Goal: Task Accomplishment & Management: Use online tool/utility

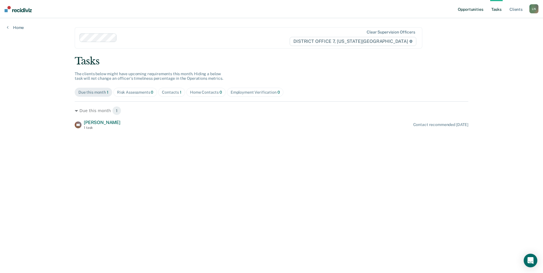
click at [470, 8] on link "Opportunities" at bounding box center [470, 9] width 28 height 18
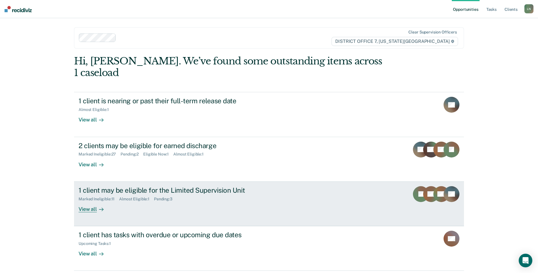
click at [104, 186] on div "1 client may be eligible for the Limited Supervision Unit" at bounding box center [178, 190] width 199 height 8
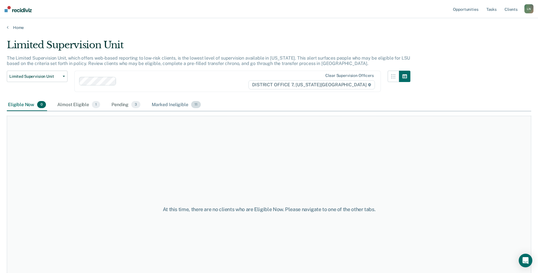
click at [178, 107] on div "Marked Ineligible 11" at bounding box center [176, 105] width 51 height 12
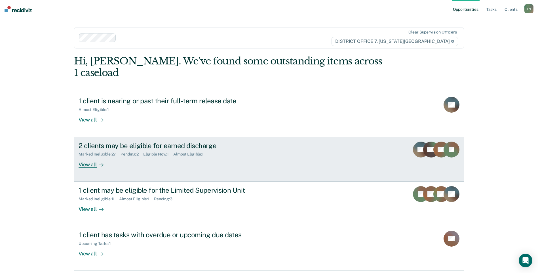
click at [127, 142] on div "2 clients may be eligible for earned discharge" at bounding box center [178, 146] width 199 height 8
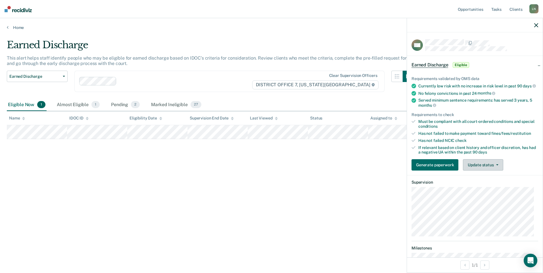
click at [493, 171] on button "Update status" at bounding box center [483, 164] width 40 height 11
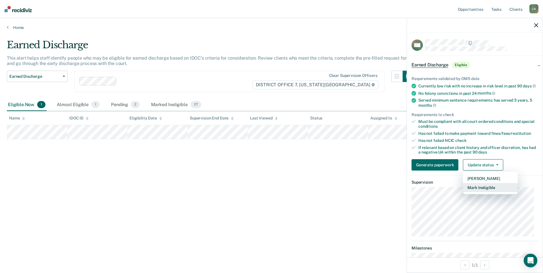
click at [483, 192] on button "Mark Ineligible" at bounding box center [490, 187] width 55 height 9
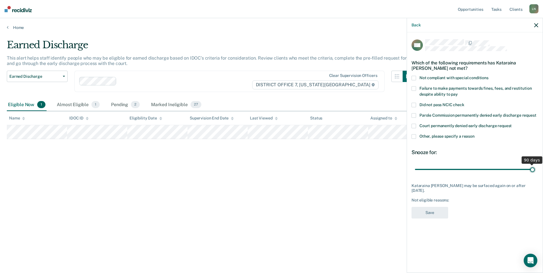
drag, startPoint x: 454, startPoint y: 170, endPoint x: 543, endPoint y: 168, distance: 89.1
type input "90"
click at [534, 168] on input "range" at bounding box center [475, 169] width 120 height 10
click at [412, 134] on span at bounding box center [413, 136] width 5 height 5
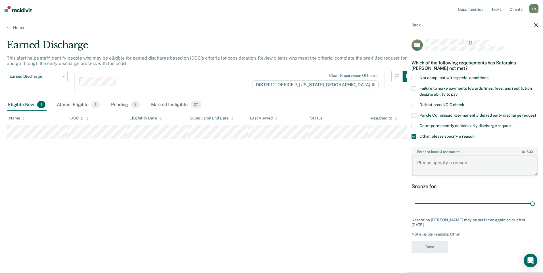
click at [432, 168] on textarea "Enter at least 3 characters 0 / 1600" at bounding box center [474, 165] width 125 height 21
type textarea "Still owes fines and fees on case"
click at [435, 250] on button "Save" at bounding box center [429, 247] width 37 height 12
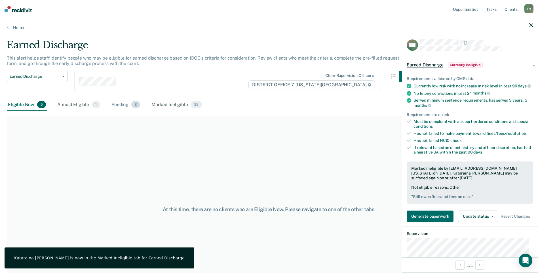
click at [114, 107] on div "Pending 2" at bounding box center [125, 105] width 31 height 12
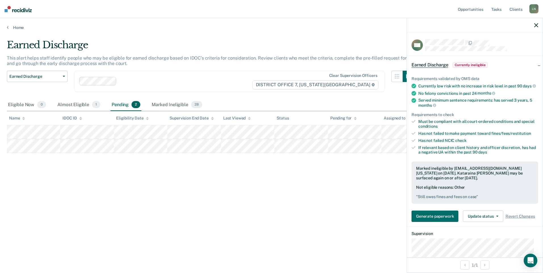
click at [536, 25] on icon "button" at bounding box center [536, 25] width 4 height 4
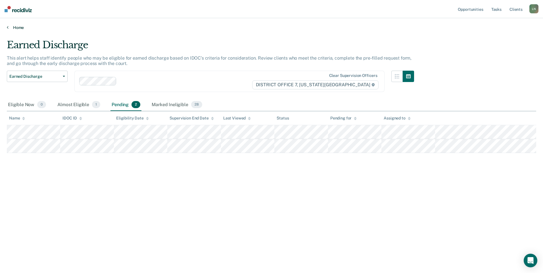
click at [15, 26] on link "Home" at bounding box center [271, 27] width 529 height 5
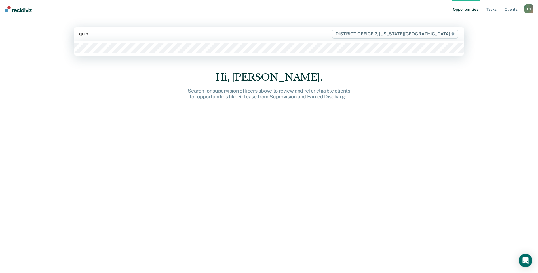
type input "quinn"
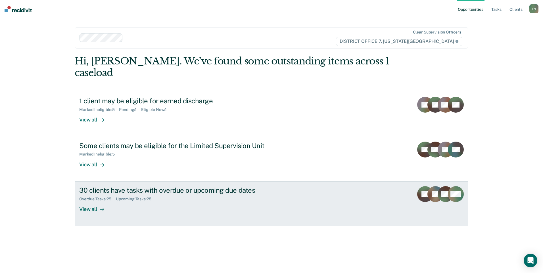
click at [88, 201] on div "View all" at bounding box center [95, 206] width 32 height 11
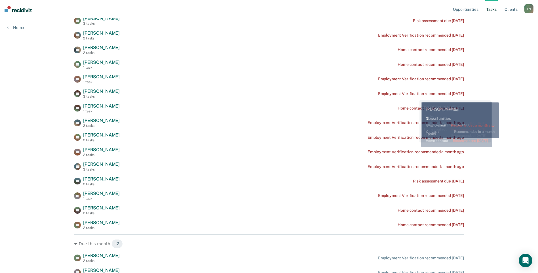
scroll to position [142, 0]
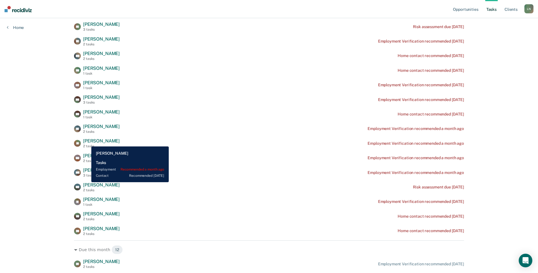
click at [87, 142] on span "[PERSON_NAME]" at bounding box center [101, 140] width 37 height 5
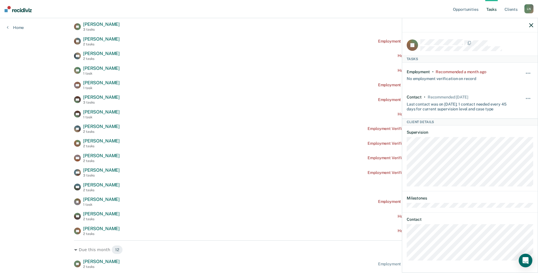
scroll to position [284, 0]
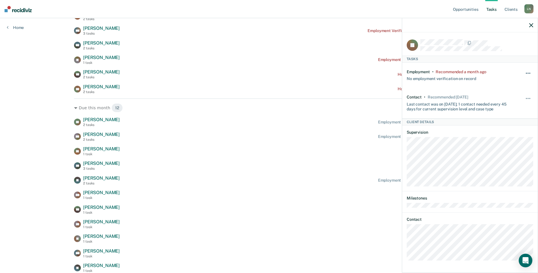
click at [529, 73] on button "button" at bounding box center [529, 76] width 10 height 9
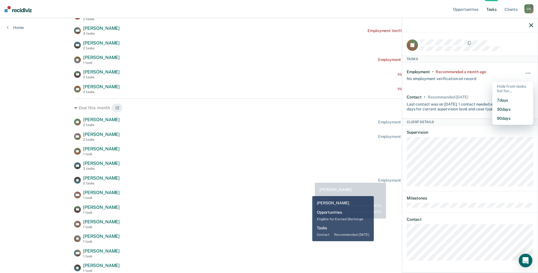
click at [306, 169] on div "DP Darlene Perez 3 tasks Contact recommended in 11 days" at bounding box center [269, 166] width 390 height 10
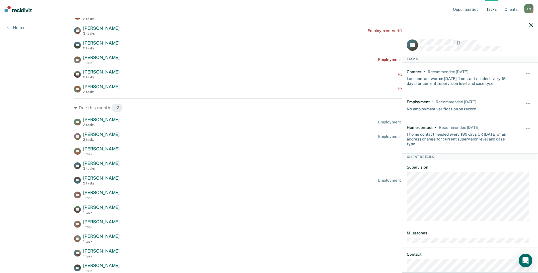
click at [532, 21] on div at bounding box center [470, 25] width 136 height 14
click at [530, 26] on icon "button" at bounding box center [531, 25] width 4 height 4
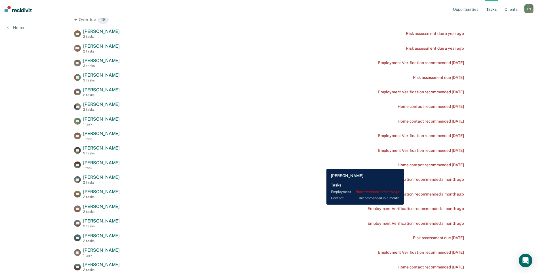
scroll to position [0, 0]
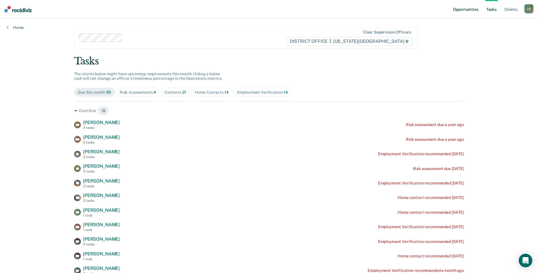
click at [467, 10] on link "Opportunities" at bounding box center [466, 9] width 28 height 18
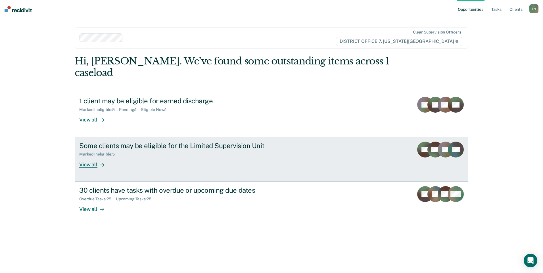
click at [88, 157] on div "View all" at bounding box center [95, 162] width 32 height 11
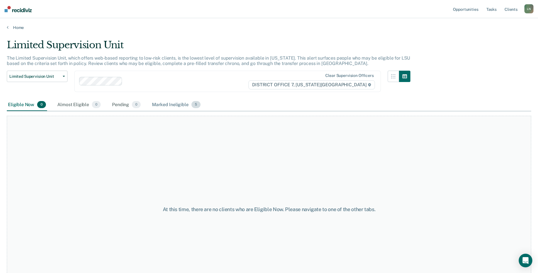
click at [163, 103] on div "Marked Ineligible 5" at bounding box center [176, 105] width 51 height 12
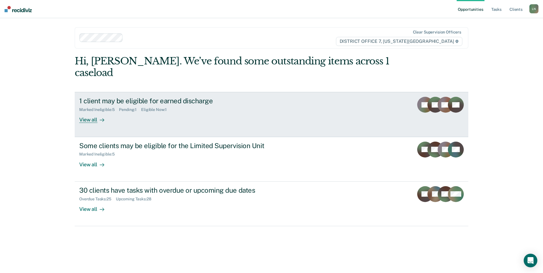
click at [90, 112] on div "View all" at bounding box center [95, 117] width 32 height 11
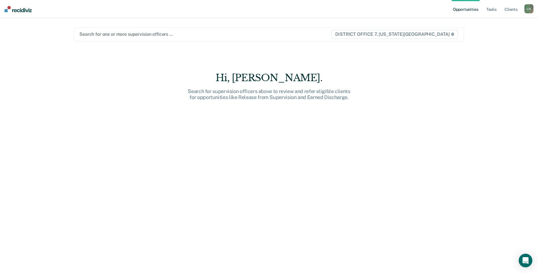
click at [148, 29] on div "Search for one or more supervision officers … DISTRICT OFFICE 7, [US_STATE][GEO…" at bounding box center [269, 34] width 390 height 14
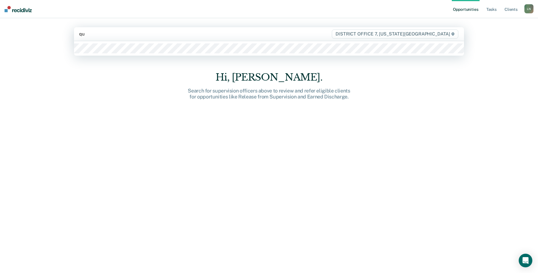
type input "qui"
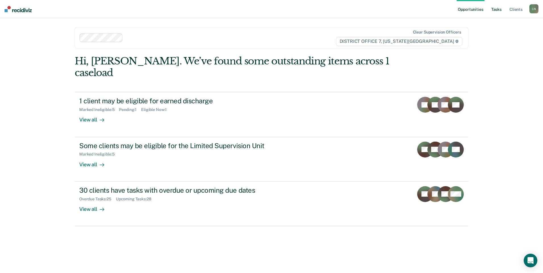
click at [494, 8] on link "Tasks" at bounding box center [496, 9] width 12 height 18
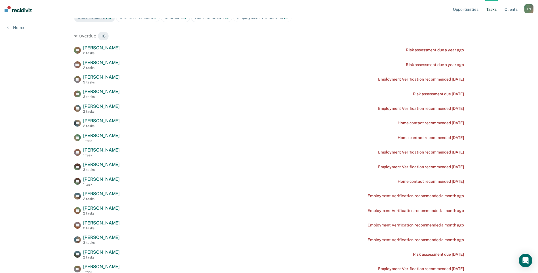
scroll to position [57, 0]
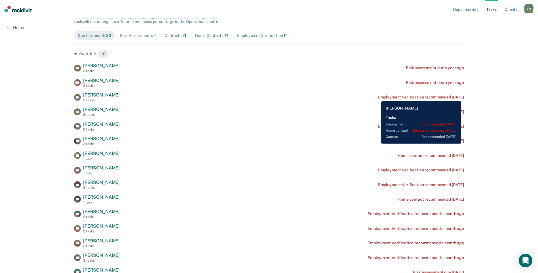
click at [378, 97] on div "Employment Verification recommended [DATE]" at bounding box center [421, 97] width 86 height 5
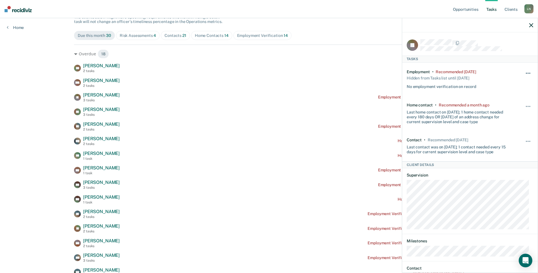
click at [525, 73] on button "button" at bounding box center [529, 76] width 10 height 9
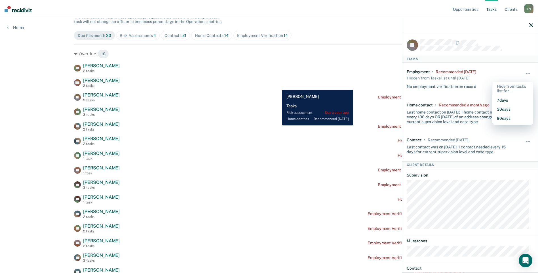
click at [278, 85] on div "[PERSON_NAME] 2 tasks Risk assessment due a year ago" at bounding box center [269, 83] width 390 height 10
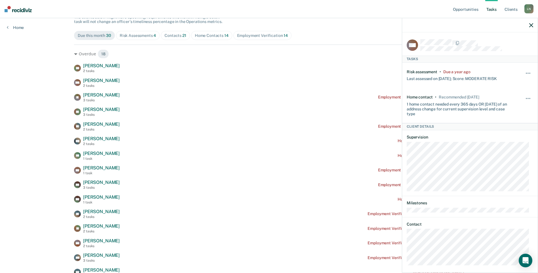
scroll to position [5, 0]
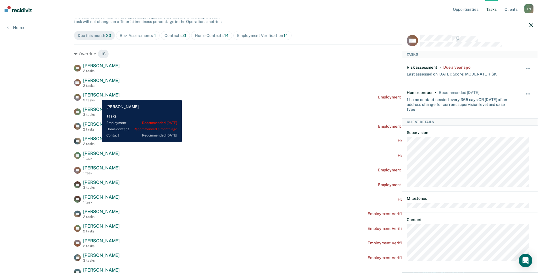
click at [98, 96] on span "[PERSON_NAME]" at bounding box center [101, 94] width 37 height 5
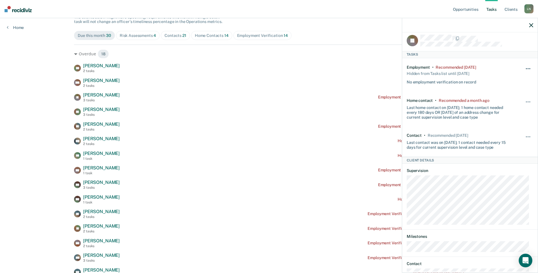
click at [526, 67] on button "button" at bounding box center [529, 71] width 10 height 9
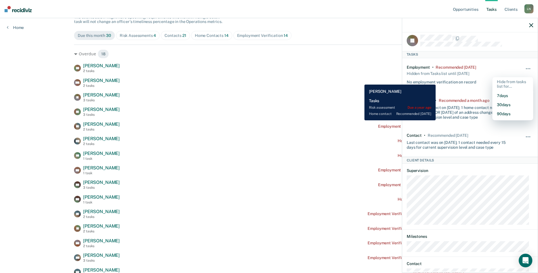
click at [360, 80] on div "[PERSON_NAME] 2 tasks Risk assessment due a year ago" at bounding box center [269, 83] width 390 height 10
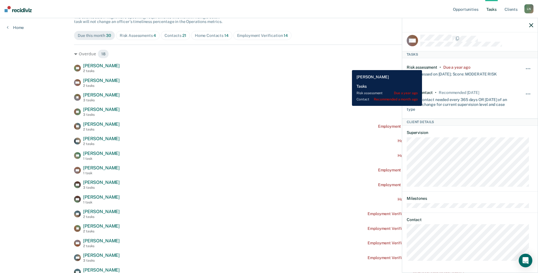
click at [348, 66] on div "RC [PERSON_NAME] 2 tasks Risk assessment due a year ago" at bounding box center [269, 68] width 390 height 10
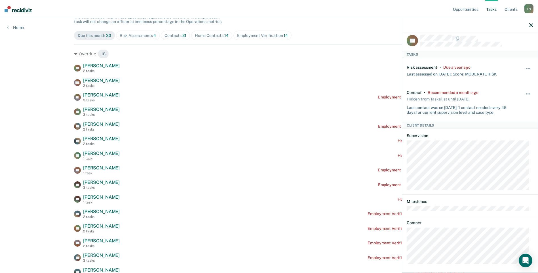
click at [535, 22] on div at bounding box center [470, 25] width 136 height 14
click at [533, 22] on div at bounding box center [470, 25] width 136 height 14
click at [530, 25] on icon "button" at bounding box center [531, 25] width 4 height 4
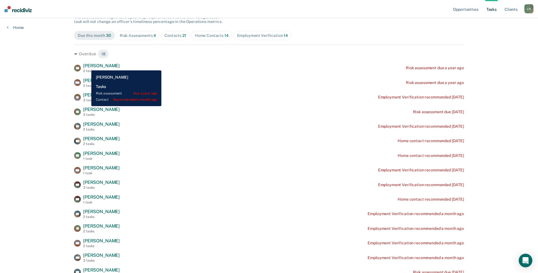
click at [87, 66] on span "[PERSON_NAME]" at bounding box center [101, 65] width 37 height 5
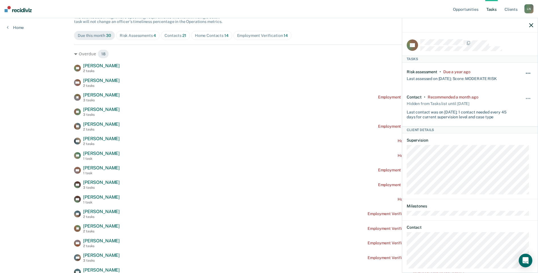
click at [529, 73] on span "button" at bounding box center [529, 73] width 1 height 1
click at [507, 108] on button "30 days" at bounding box center [513, 109] width 41 height 9
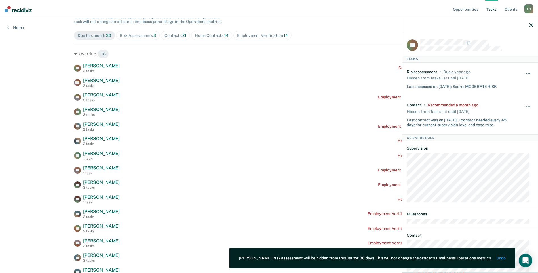
click at [524, 73] on button "button" at bounding box center [529, 76] width 10 height 9
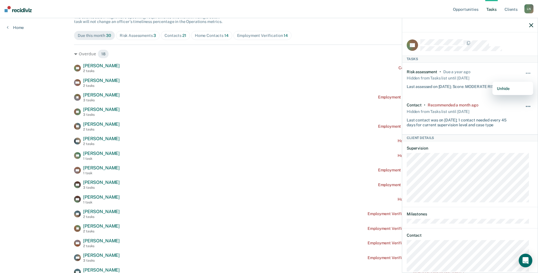
click at [527, 106] on button "button" at bounding box center [529, 109] width 10 height 9
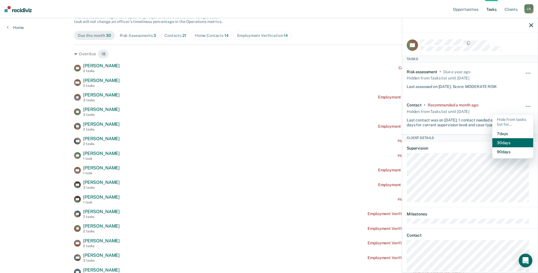
click at [510, 144] on button "30 days" at bounding box center [513, 142] width 41 height 9
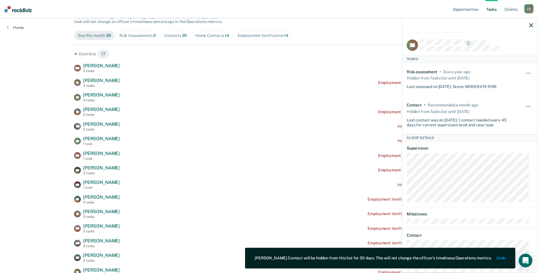
click at [303, 28] on div "Tasks The clients below might have upcoming requirements this month. Hiding a b…" at bounding box center [269, 249] width 390 height 501
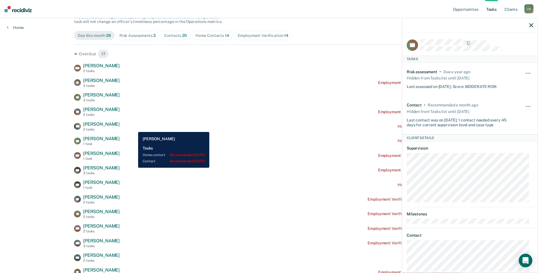
click at [146, 124] on div "WR [PERSON_NAME] 2 tasks Home contact recommended [DATE]" at bounding box center [269, 126] width 390 height 10
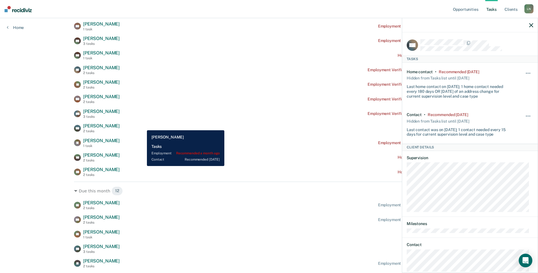
scroll to position [199, 0]
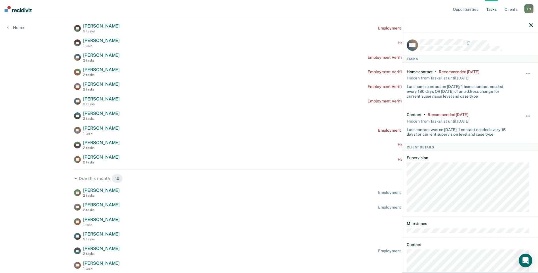
click at [188, 6] on nav "Opportunities Tasks Client s [PERSON_NAME] Profile How it works Log Out" at bounding box center [269, 9] width 538 height 18
click at [531, 25] on icon "button" at bounding box center [531, 25] width 4 height 4
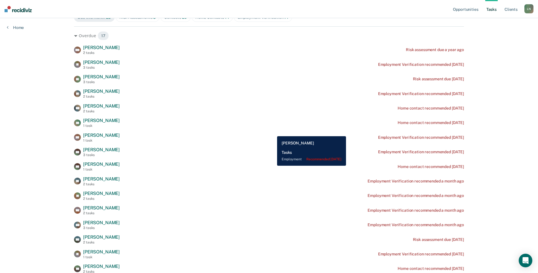
scroll to position [0, 0]
